Goal: Information Seeking & Learning: Check status

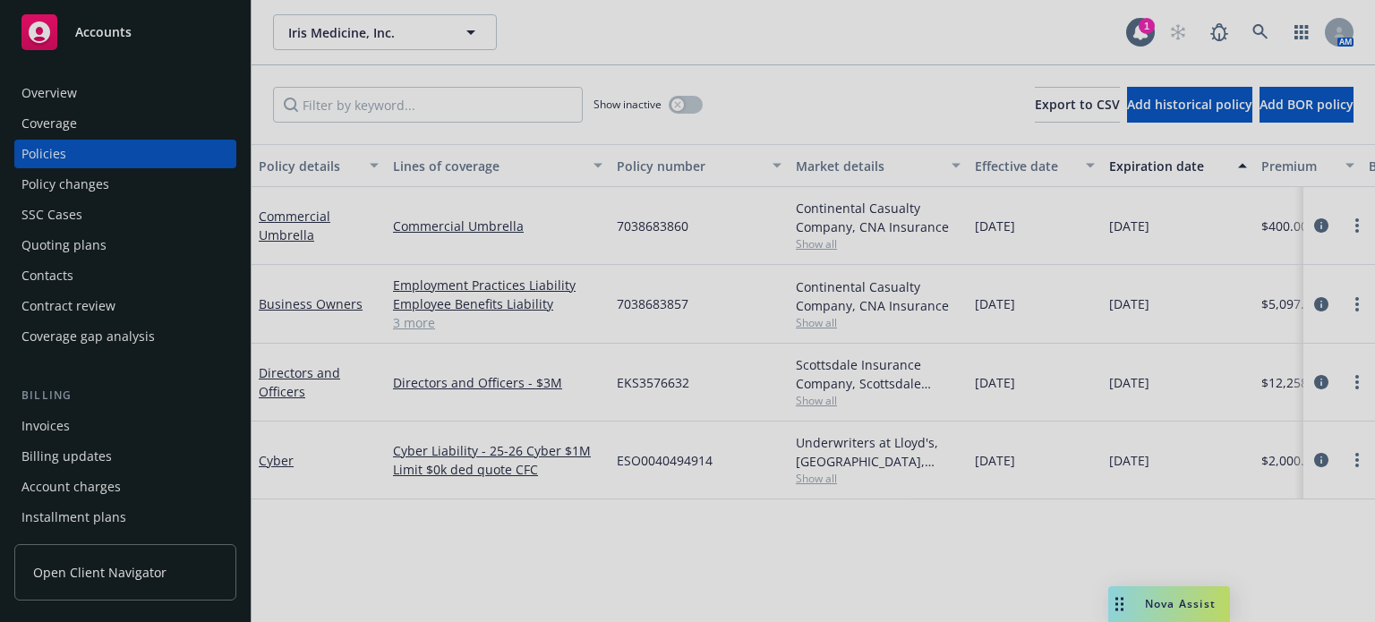
click at [1246, 30] on div at bounding box center [687, 311] width 1375 height 622
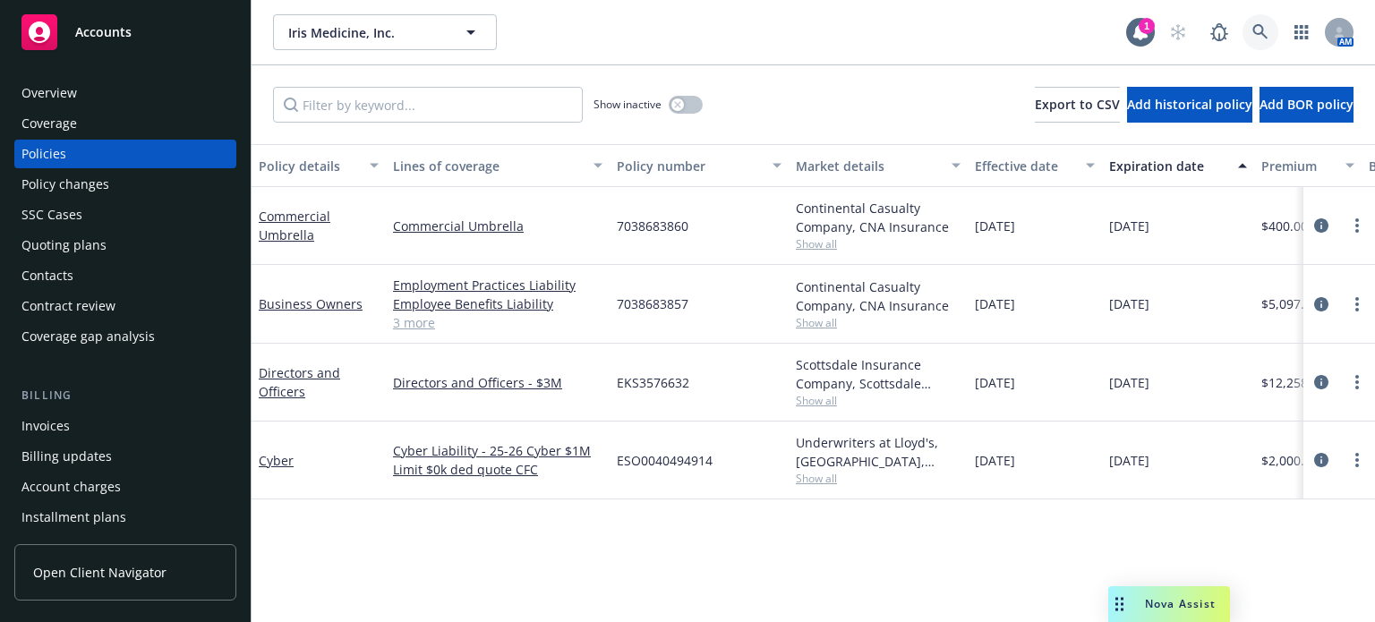
click at [1264, 31] on icon at bounding box center [1260, 32] width 16 height 16
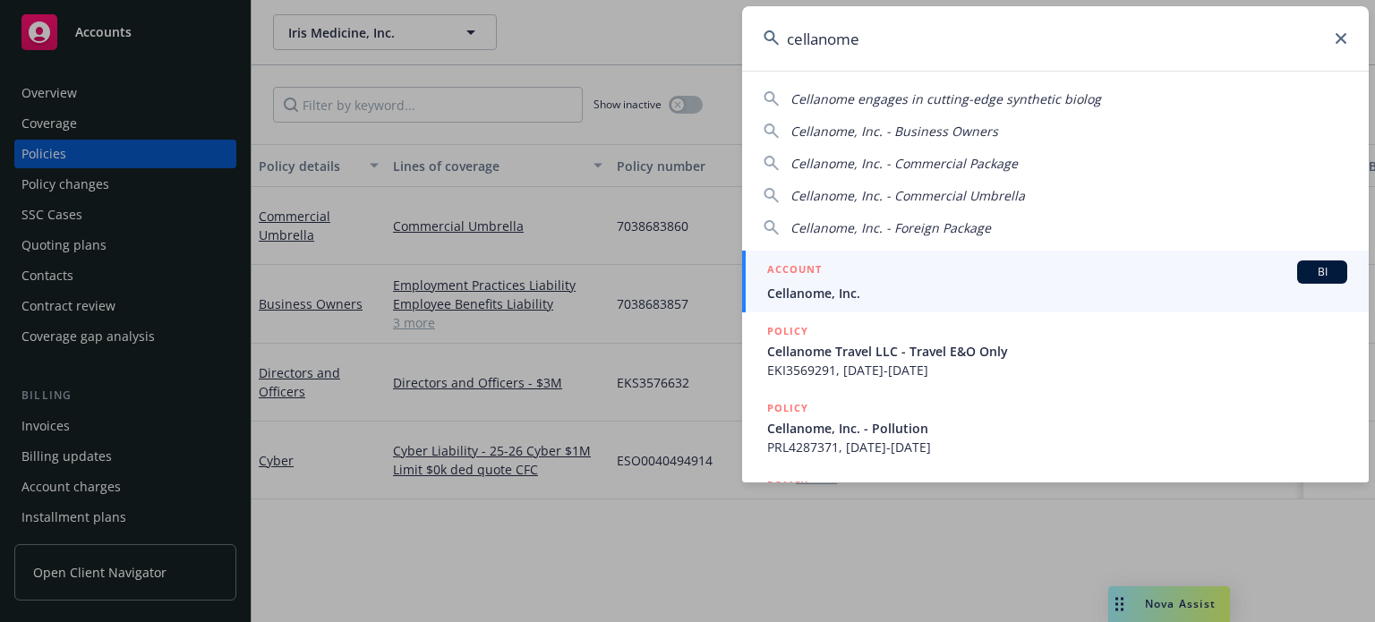
type input "cellanome"
click at [821, 307] on link "ACCOUNT BI Cellanome, Inc." at bounding box center [1055, 282] width 627 height 62
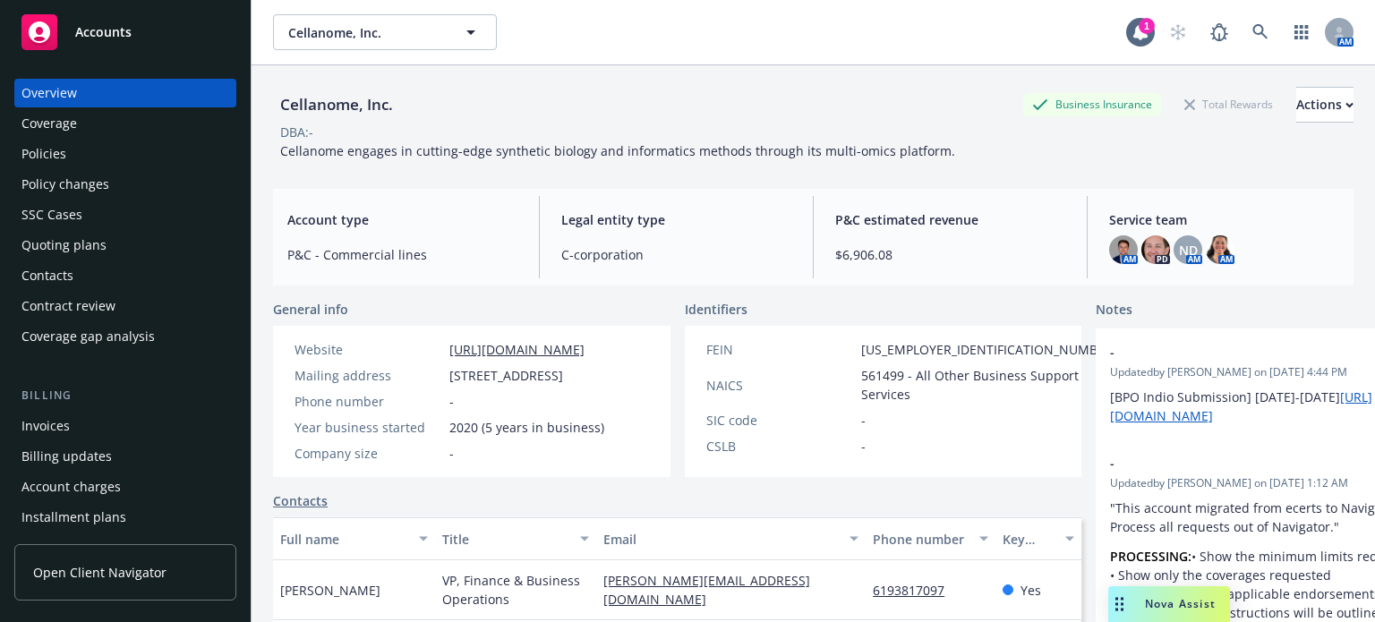
click at [85, 154] on div "Policies" at bounding box center [125, 154] width 208 height 29
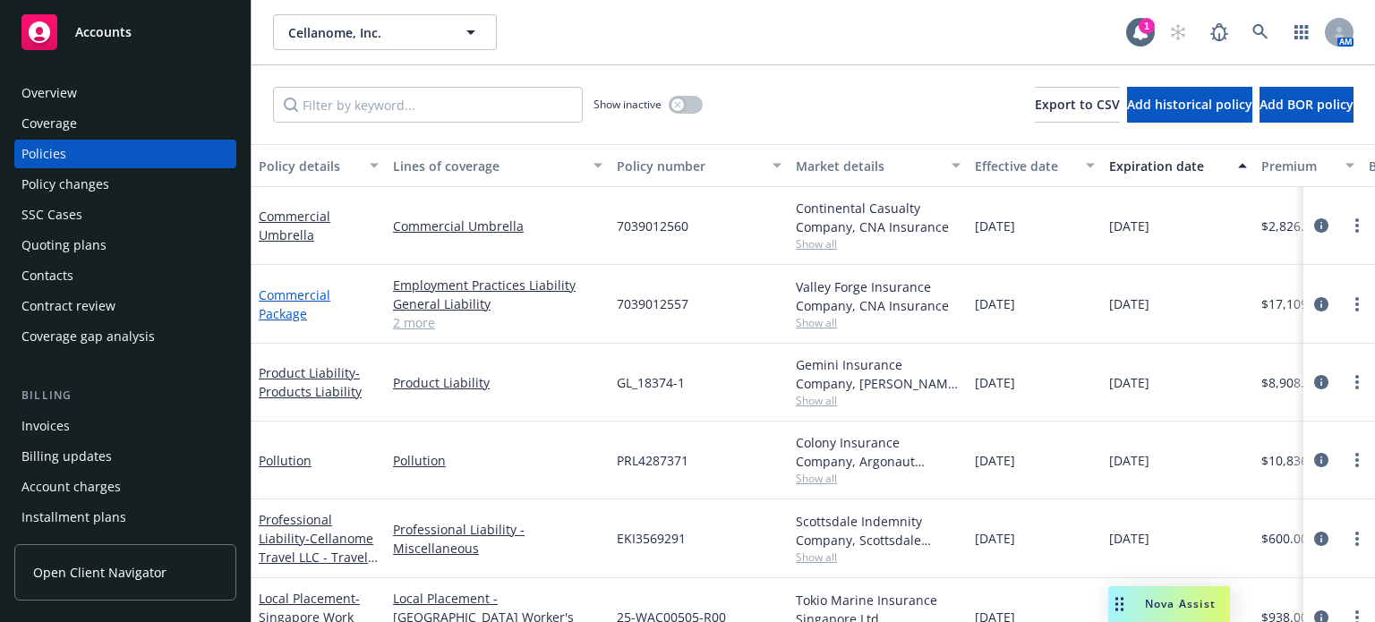
click at [294, 294] on link "Commercial Package" at bounding box center [295, 304] width 72 height 36
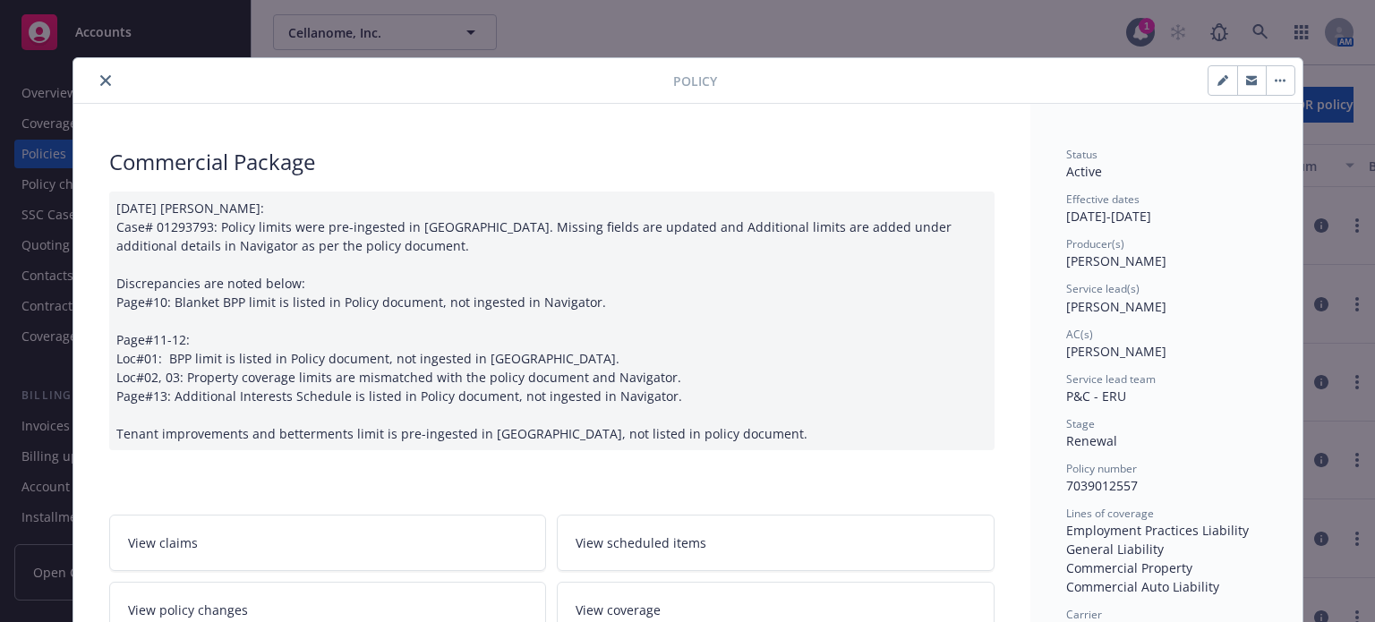
scroll to position [179, 0]
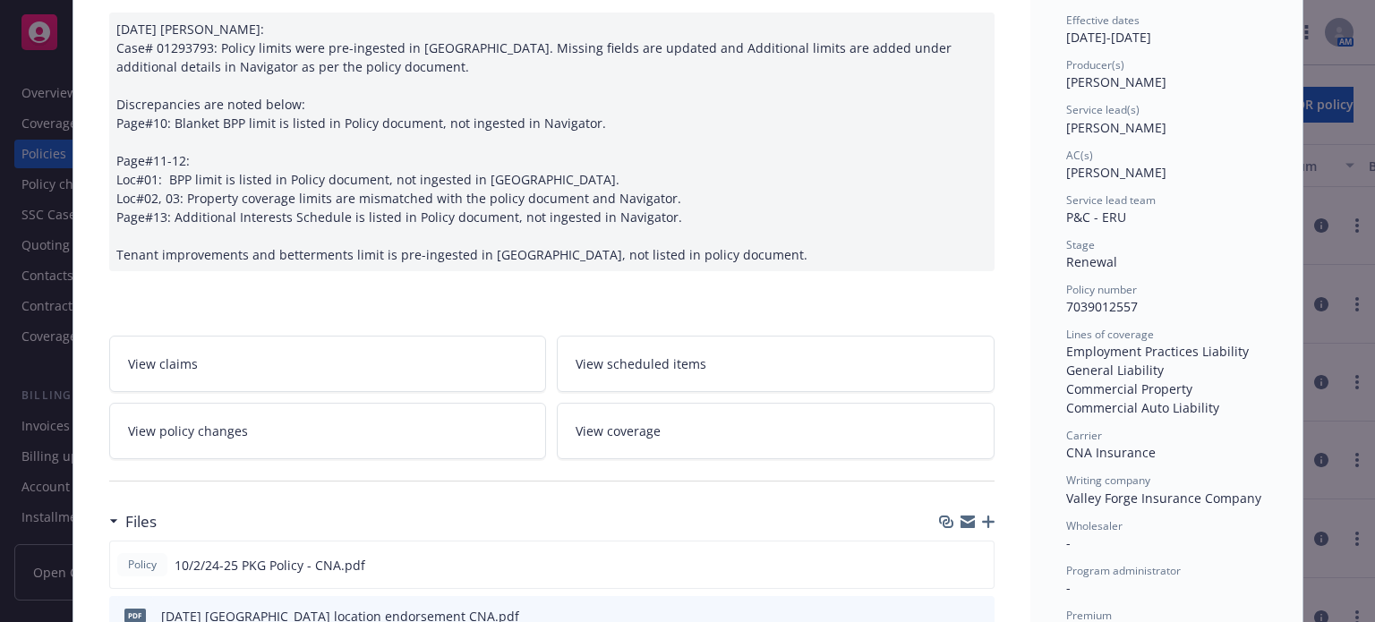
click at [225, 439] on link "View policy changes" at bounding box center [328, 431] width 438 height 56
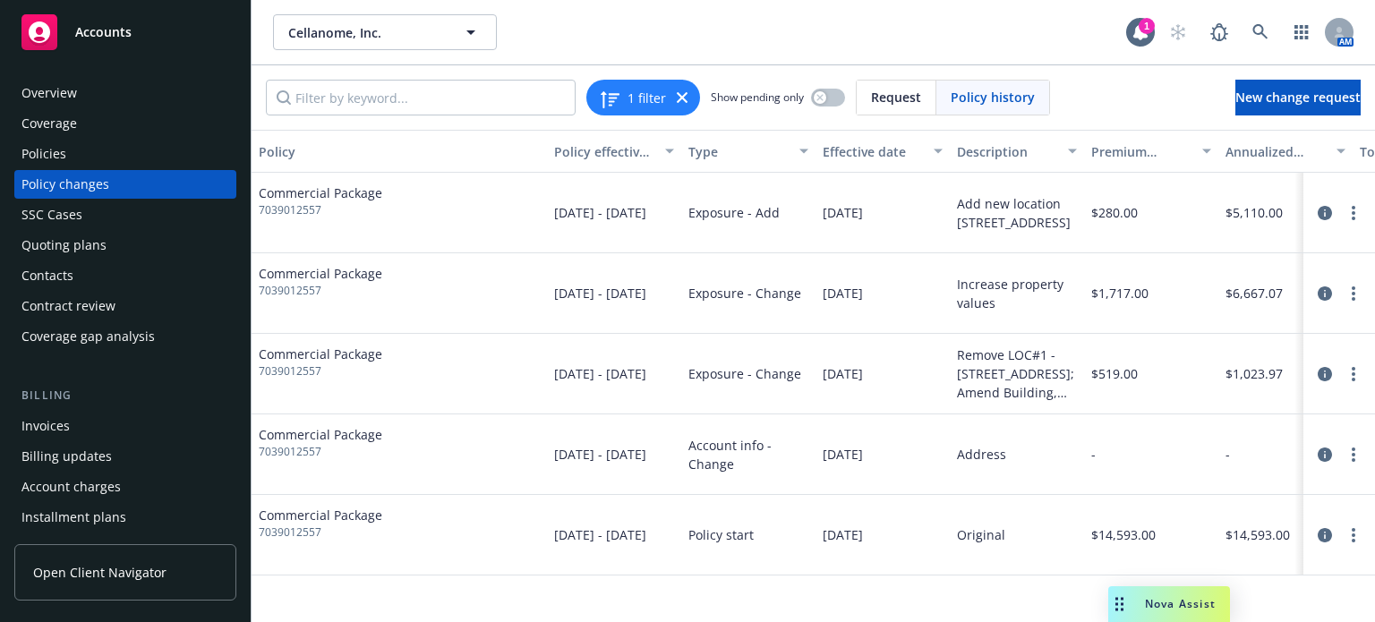
click at [210, 149] on div "Policies" at bounding box center [125, 154] width 208 height 29
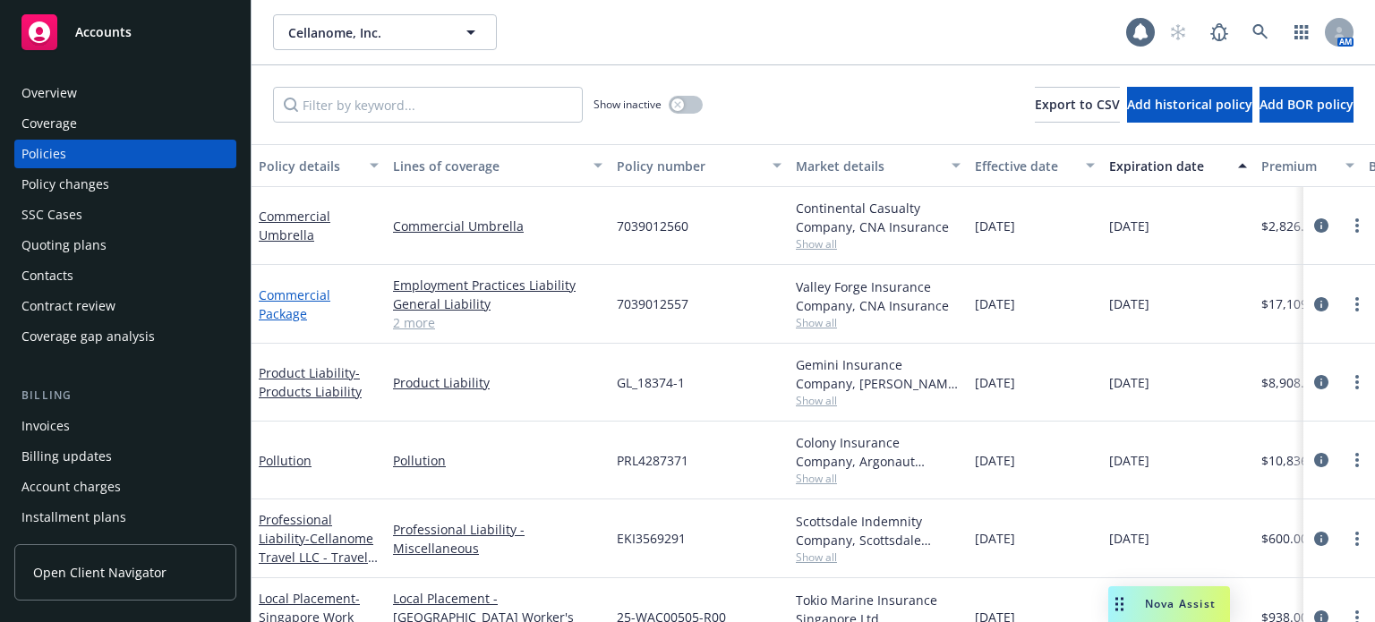
click at [286, 301] on link "Commercial Package" at bounding box center [295, 304] width 72 height 36
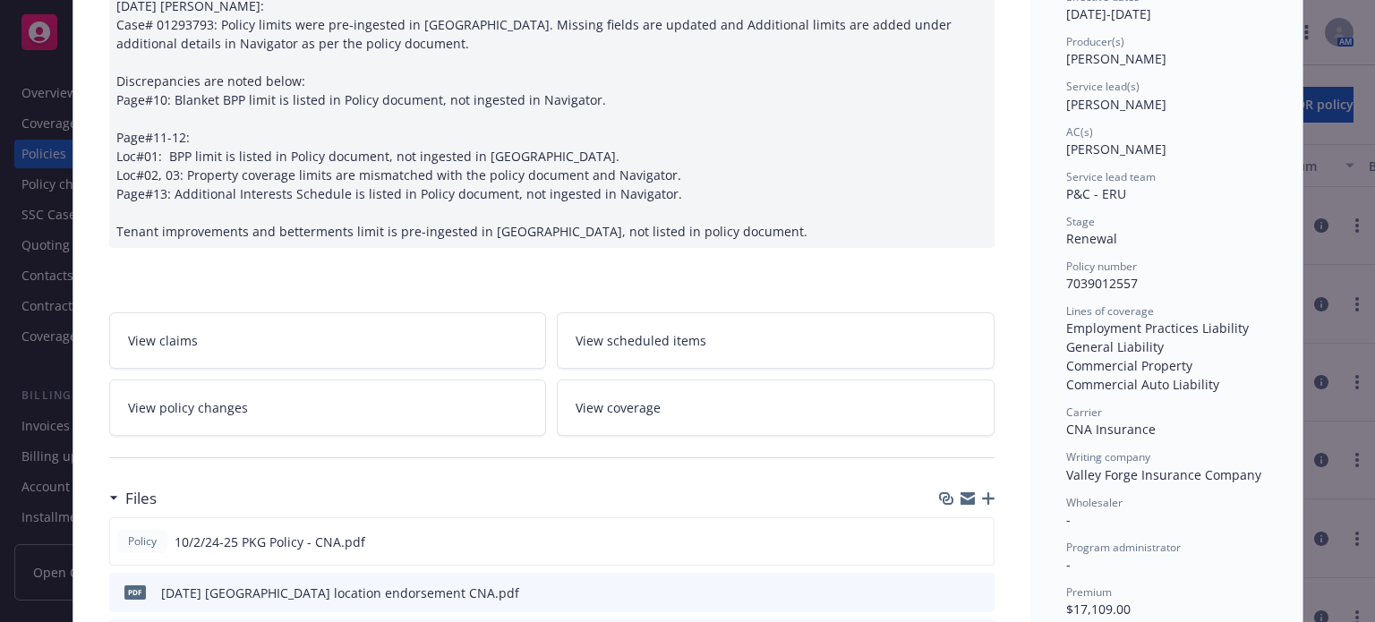
scroll to position [233, 0]
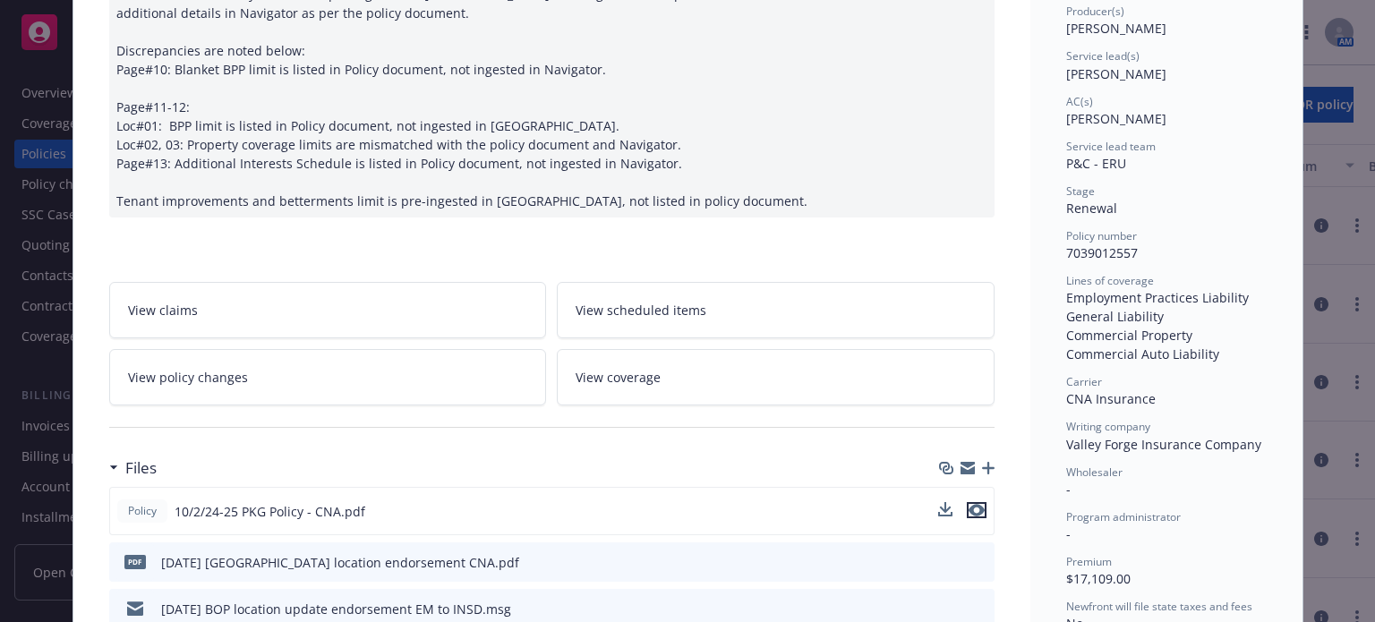
click at [970, 507] on icon "preview file" at bounding box center [977, 510] width 16 height 13
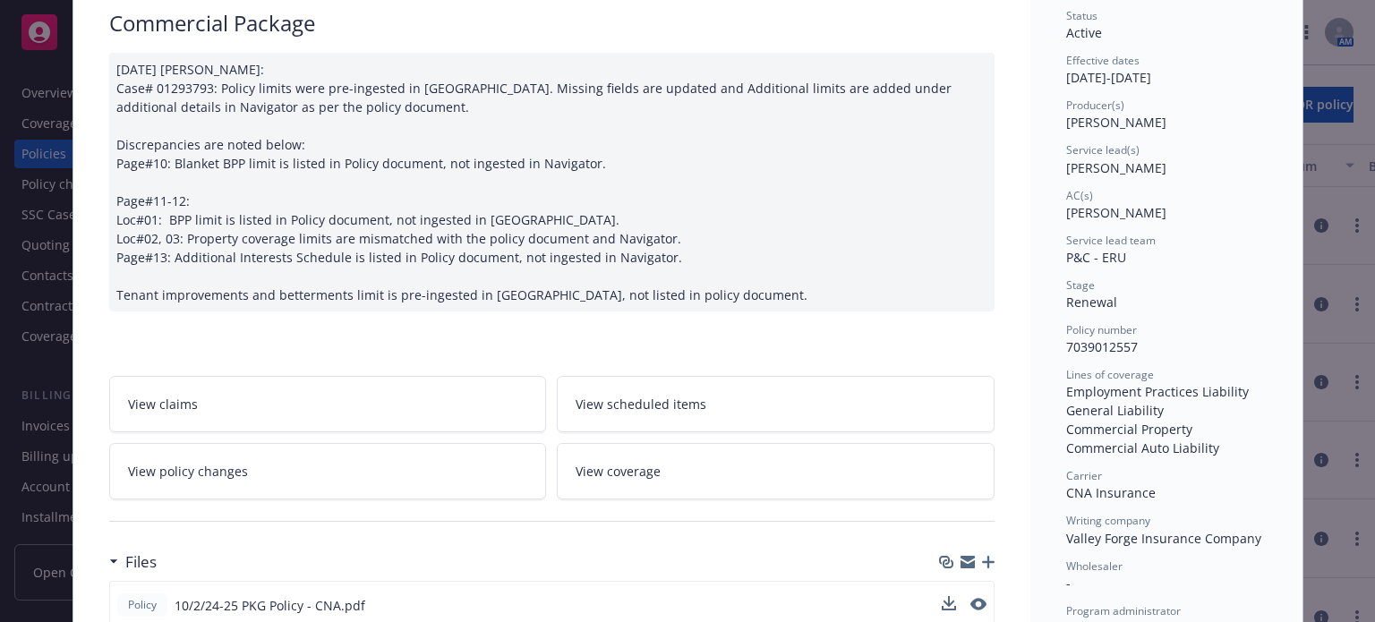
scroll to position [0, 0]
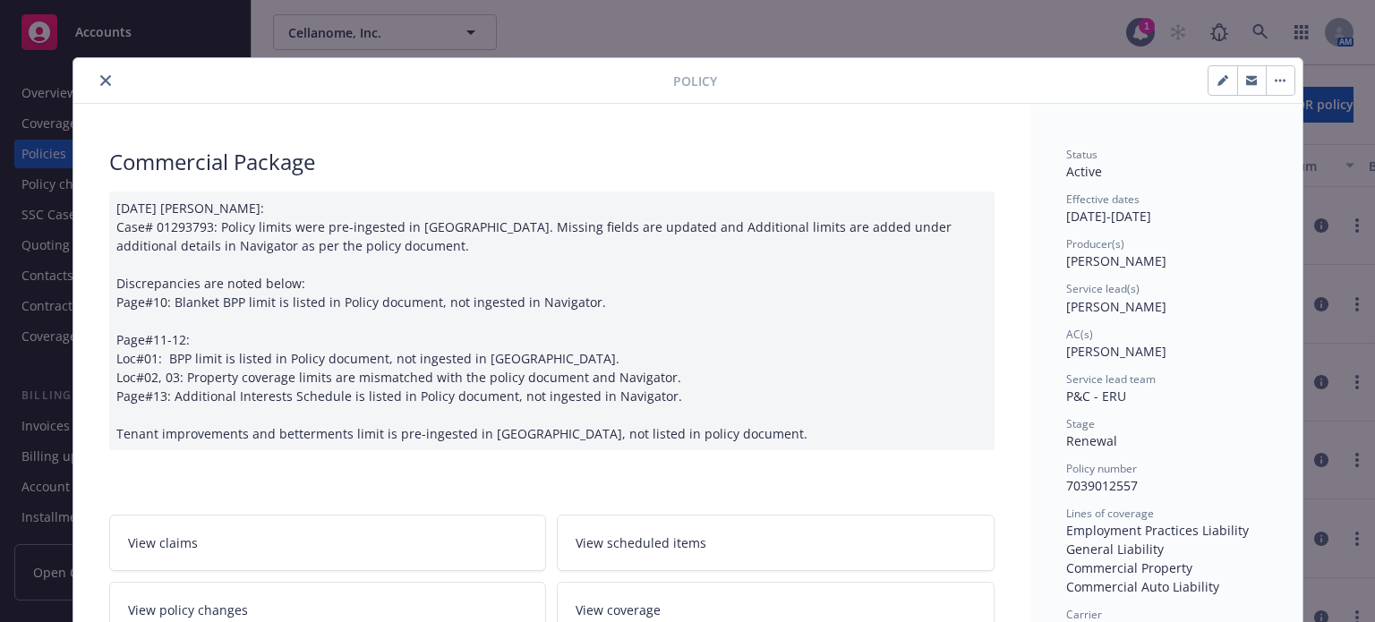
click at [118, 76] on div at bounding box center [377, 80] width 593 height 21
click at [103, 83] on icon "close" at bounding box center [105, 80] width 11 height 11
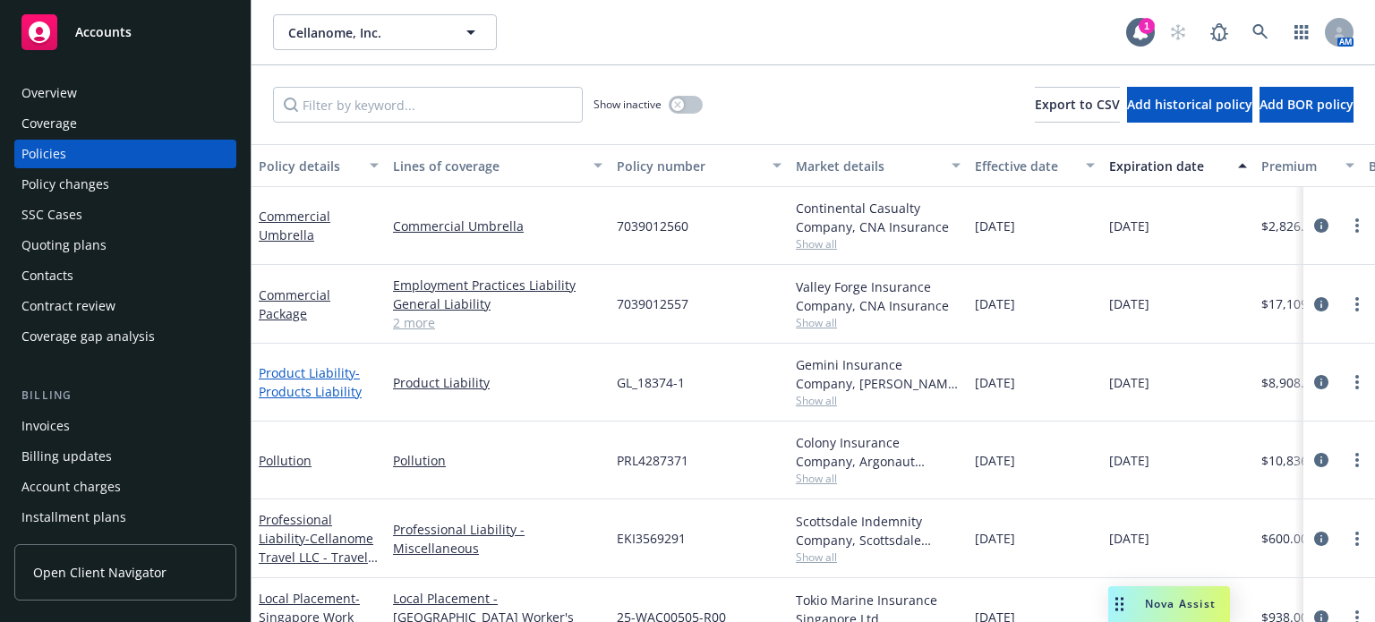
click at [287, 388] on span "- Products Liability" at bounding box center [310, 382] width 103 height 36
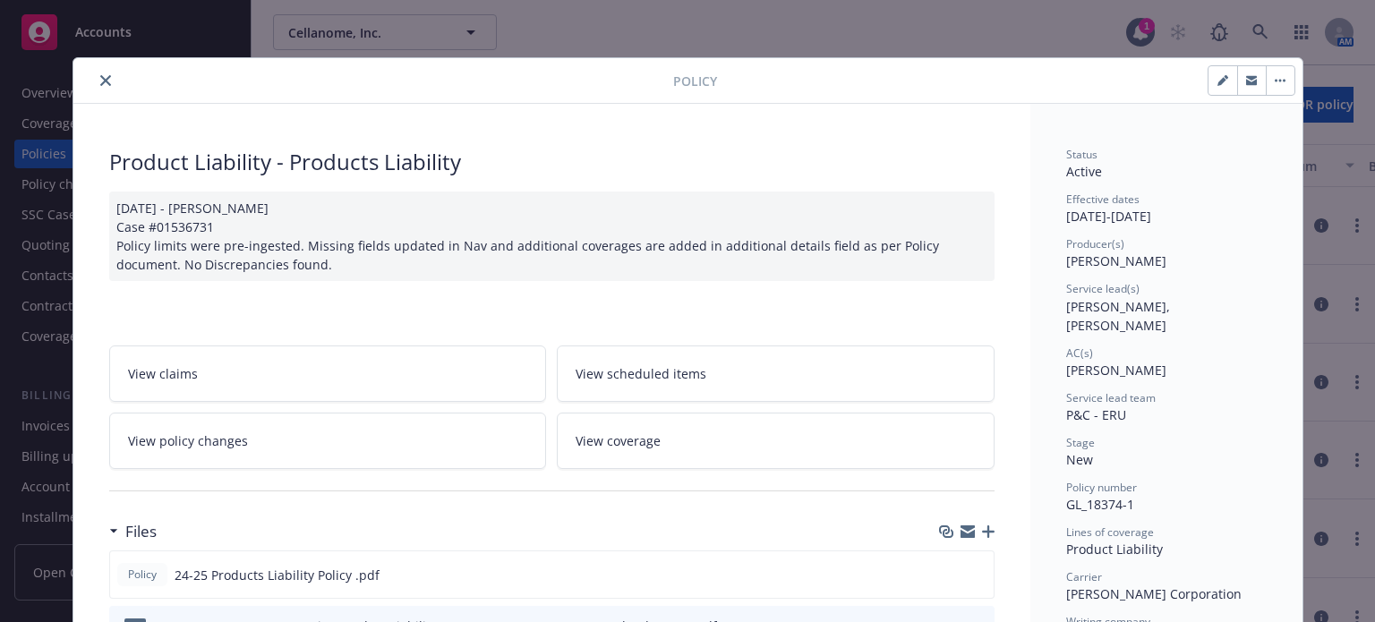
click at [971, 570] on icon "preview file" at bounding box center [977, 573] width 16 height 13
click at [101, 82] on icon "close" at bounding box center [105, 80] width 11 height 11
